Goal: Information Seeking & Learning: Learn about a topic

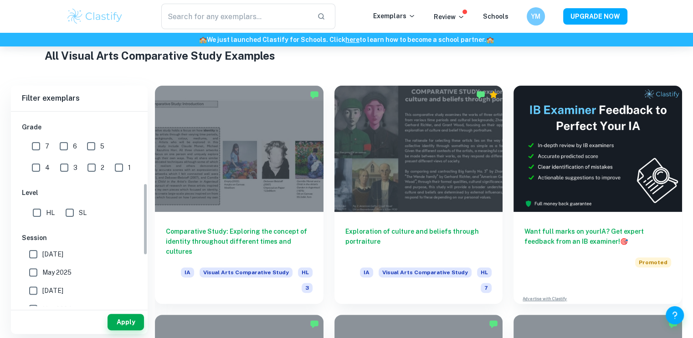
scroll to position [193, 0]
click at [70, 217] on input "SL" at bounding box center [70, 212] width 18 height 18
checkbox input "true"
click at [117, 320] on button "Apply" at bounding box center [125, 322] width 36 height 16
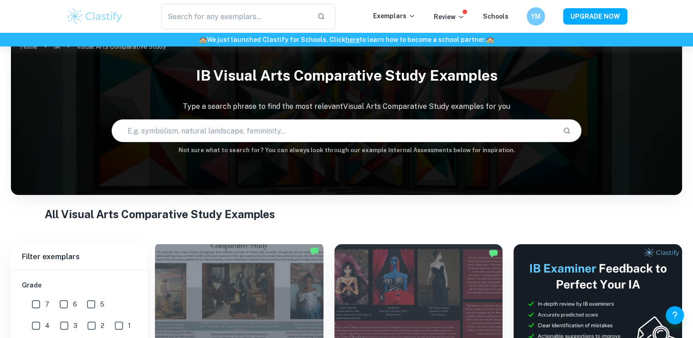
scroll to position [260, 0]
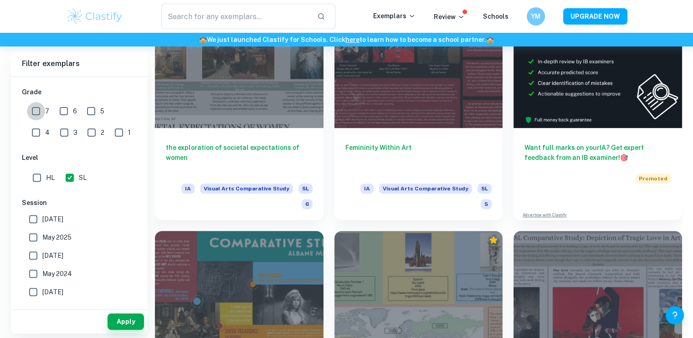
click at [37, 109] on input "7" at bounding box center [36, 111] width 18 height 18
click at [124, 313] on div "Apply" at bounding box center [79, 322] width 137 height 24
click at [124, 318] on button "Apply" at bounding box center [125, 321] width 36 height 16
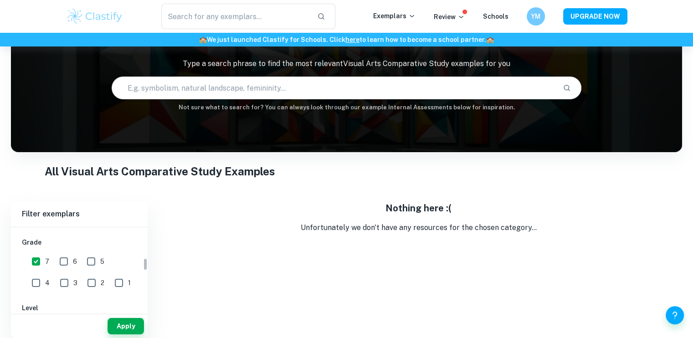
scroll to position [61, 0]
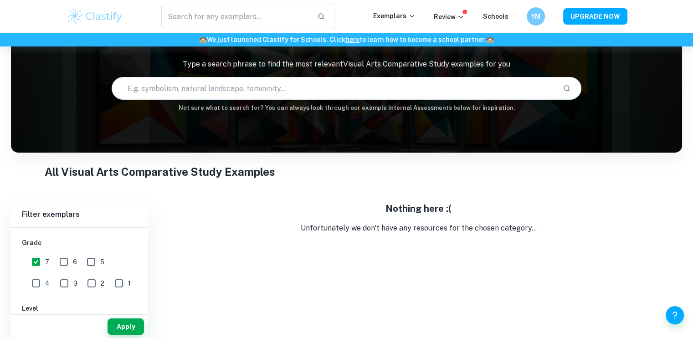
click at [40, 264] on input "7" at bounding box center [36, 262] width 18 height 18
checkbox input "false"
click at [63, 265] on input "6" at bounding box center [64, 262] width 18 height 18
checkbox input "true"
click at [132, 323] on button "Apply" at bounding box center [125, 326] width 36 height 16
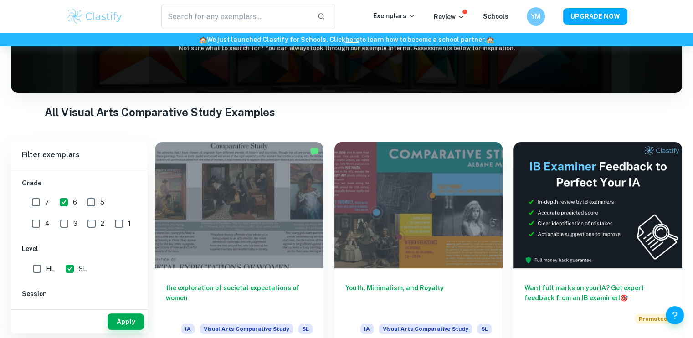
scroll to position [133, 0]
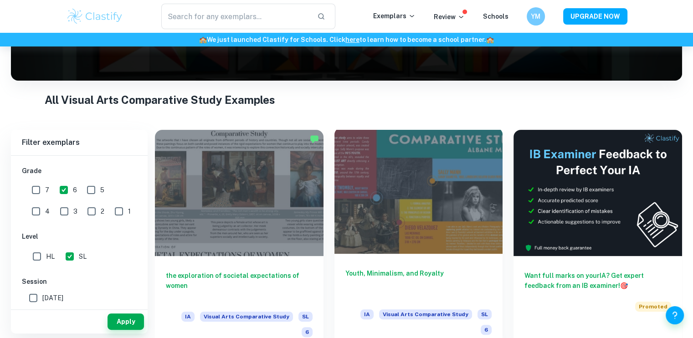
click at [368, 188] on div at bounding box center [418, 190] width 168 height 126
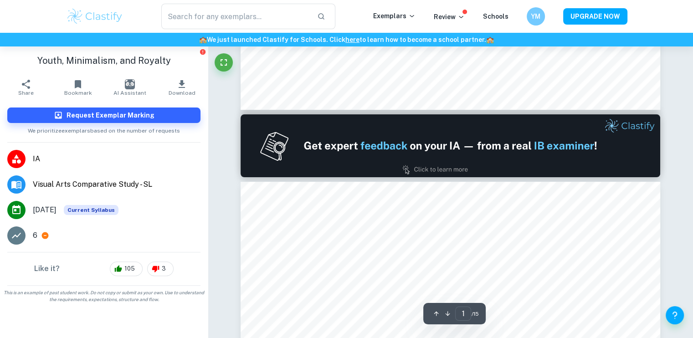
type input "2"
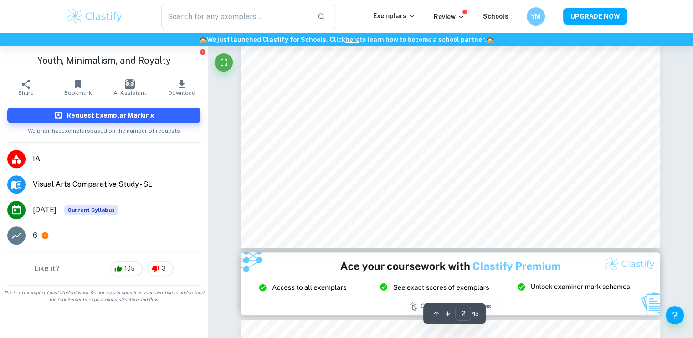
scroll to position [352, 0]
